Goal: Find specific page/section

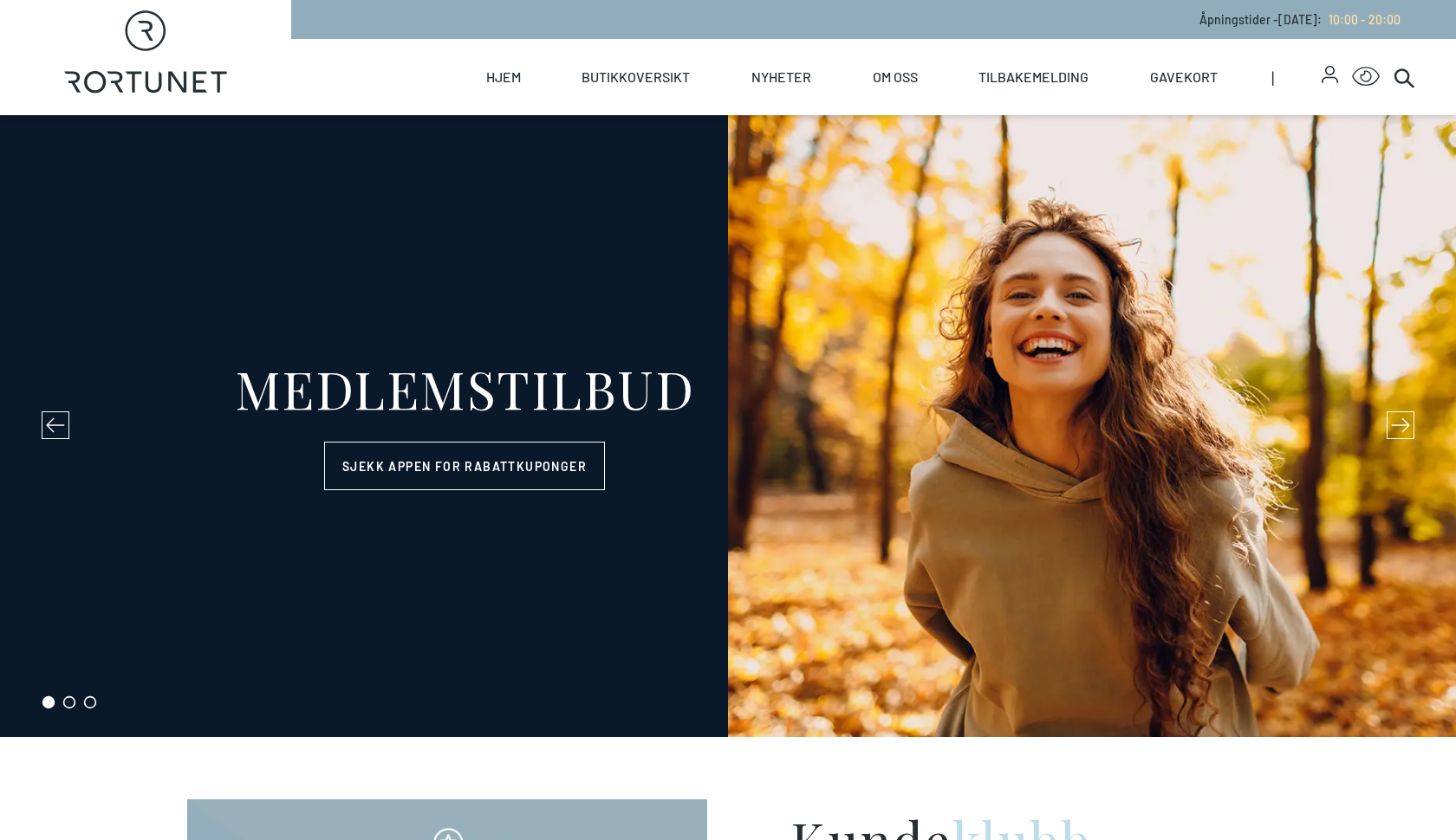
select select "NO"
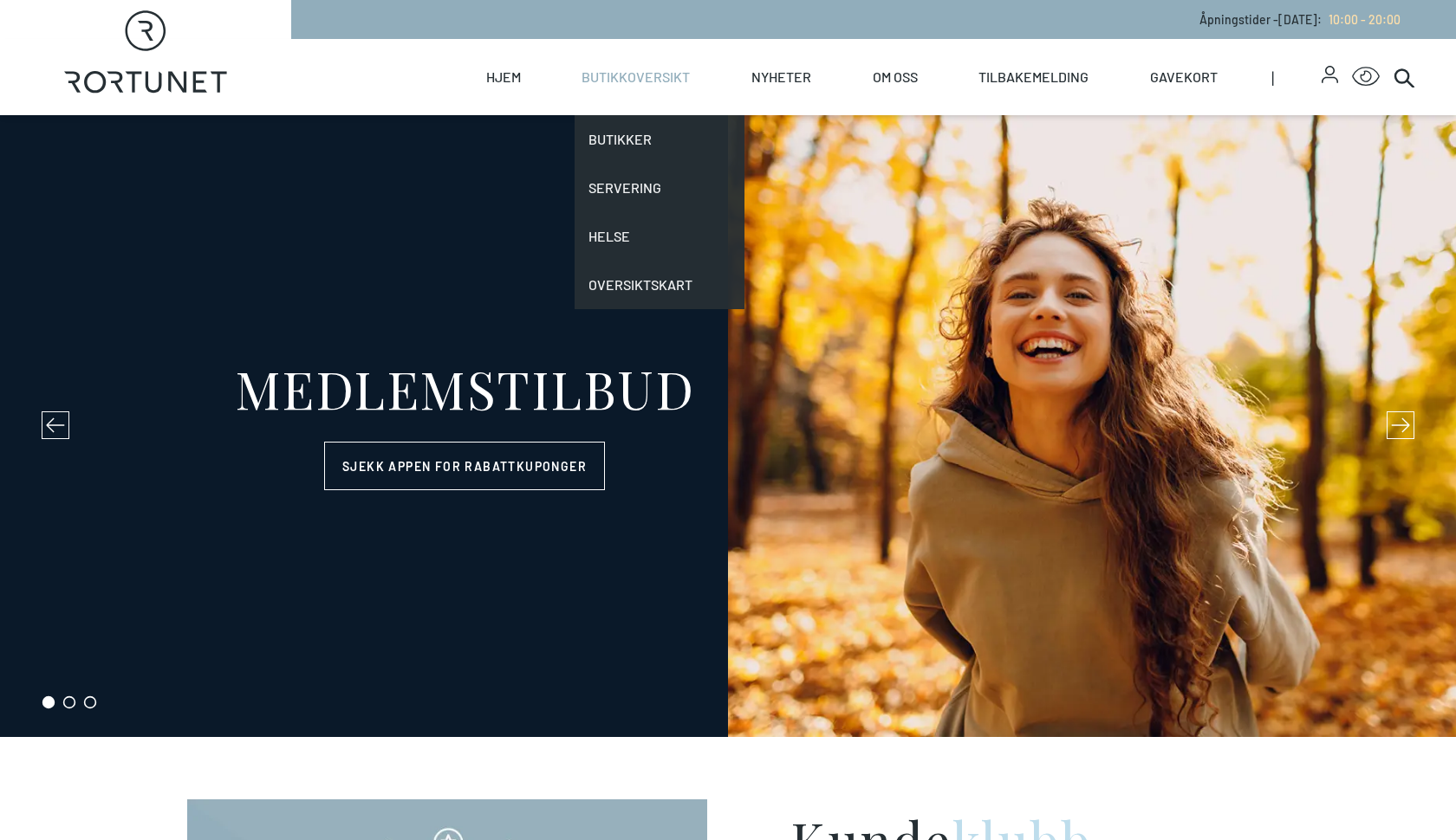
click at [612, 81] on link "Butikkoversikt" at bounding box center [635, 77] width 108 height 76
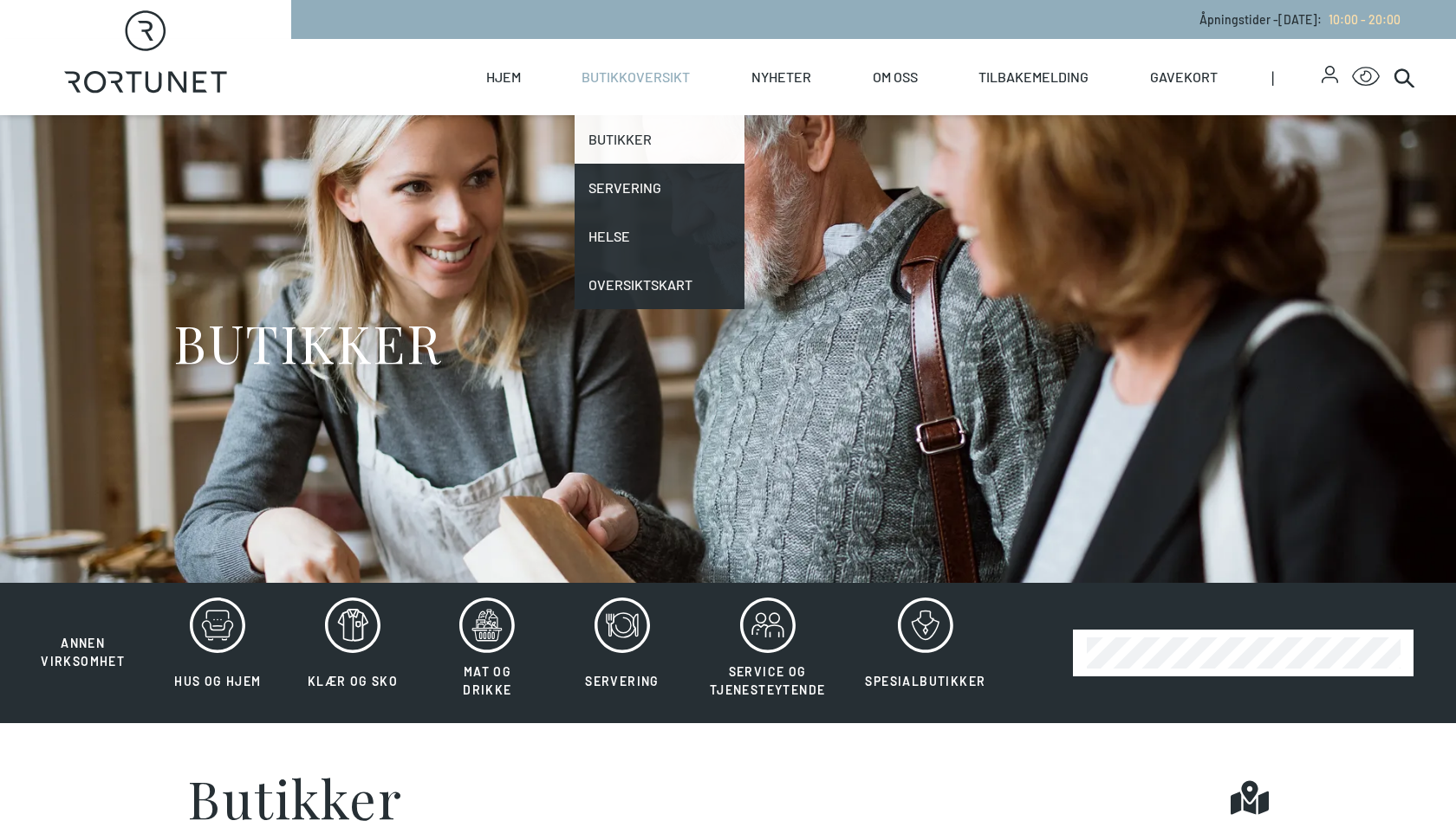
click at [611, 139] on link "Butikker" at bounding box center [660, 140] width 170 height 49
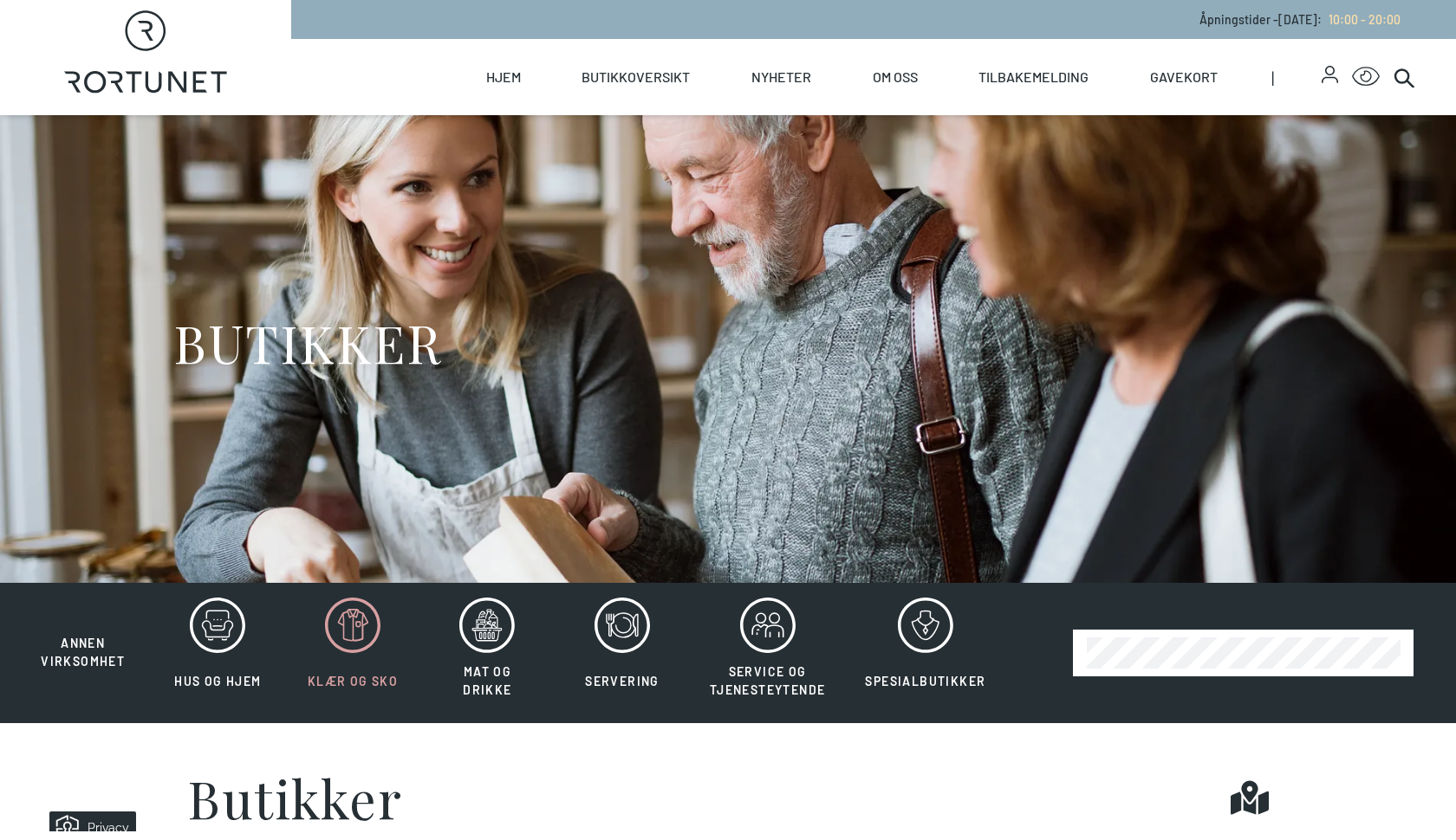
click at [349, 644] on icon at bounding box center [353, 625] width 56 height 56
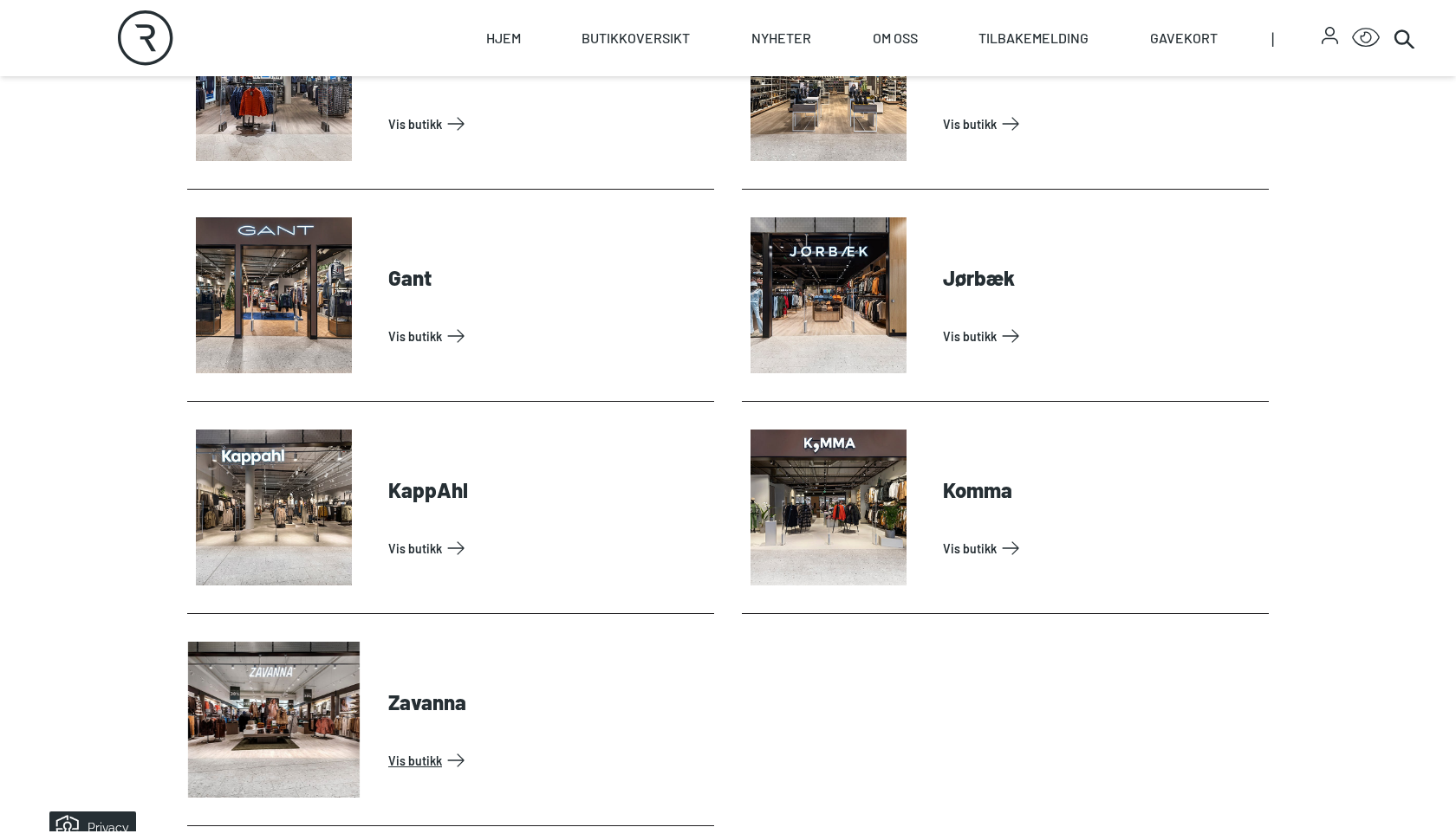
scroll to position [761, 0]
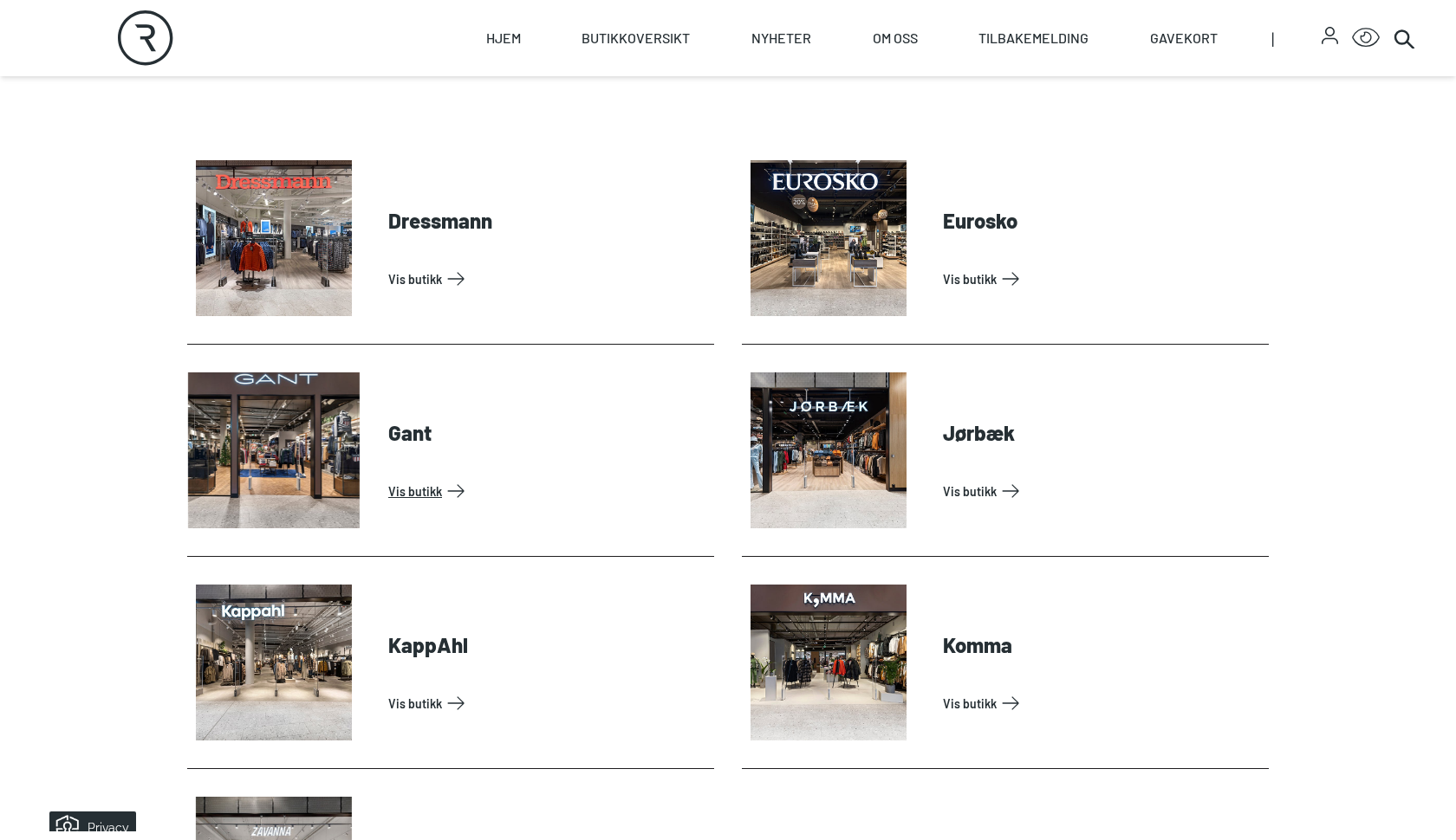
click at [388, 478] on link "Vis butikk" at bounding box center [547, 491] width 319 height 27
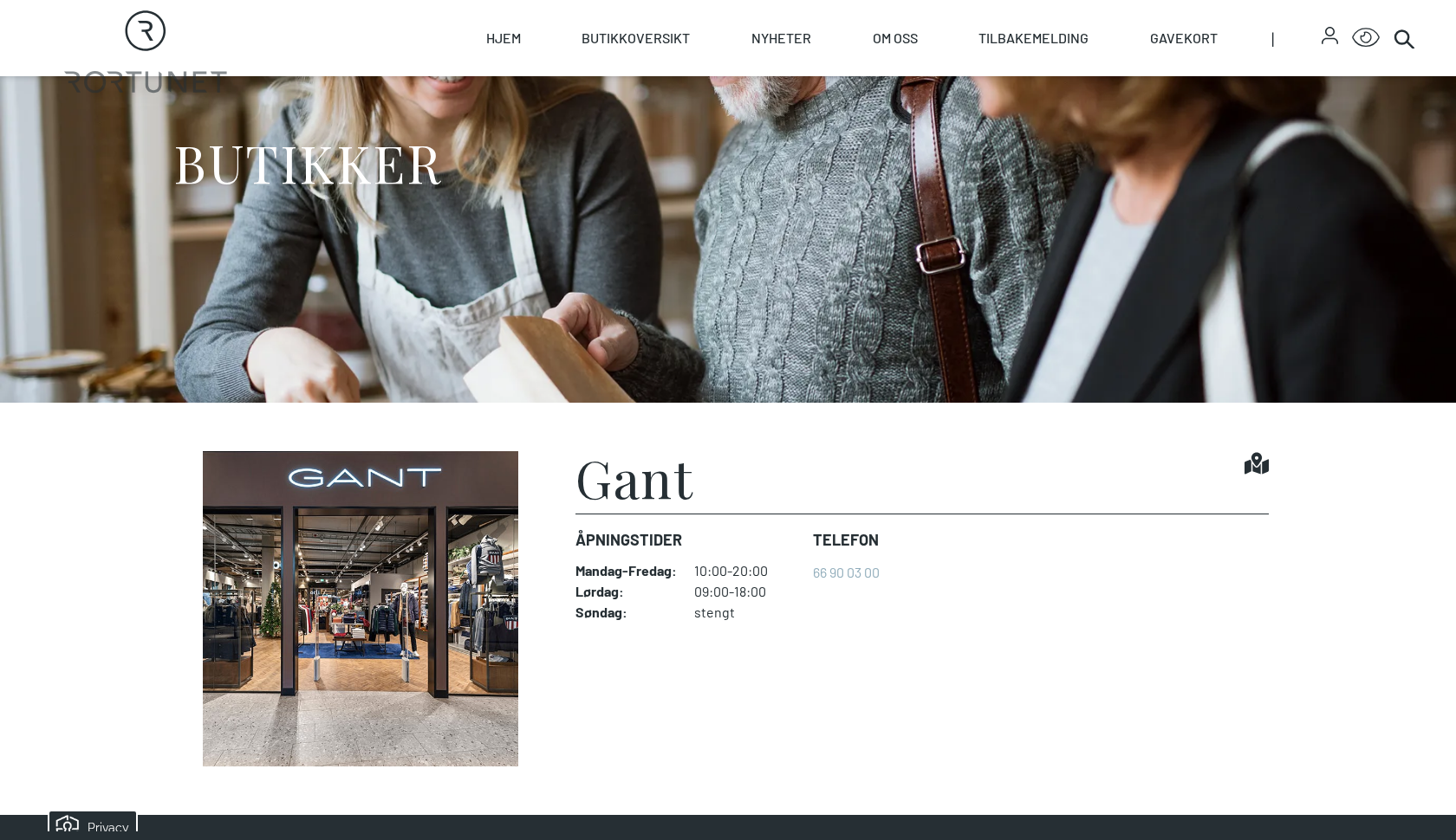
scroll to position [390, 0]
